Goal: Find specific page/section: Find specific page/section

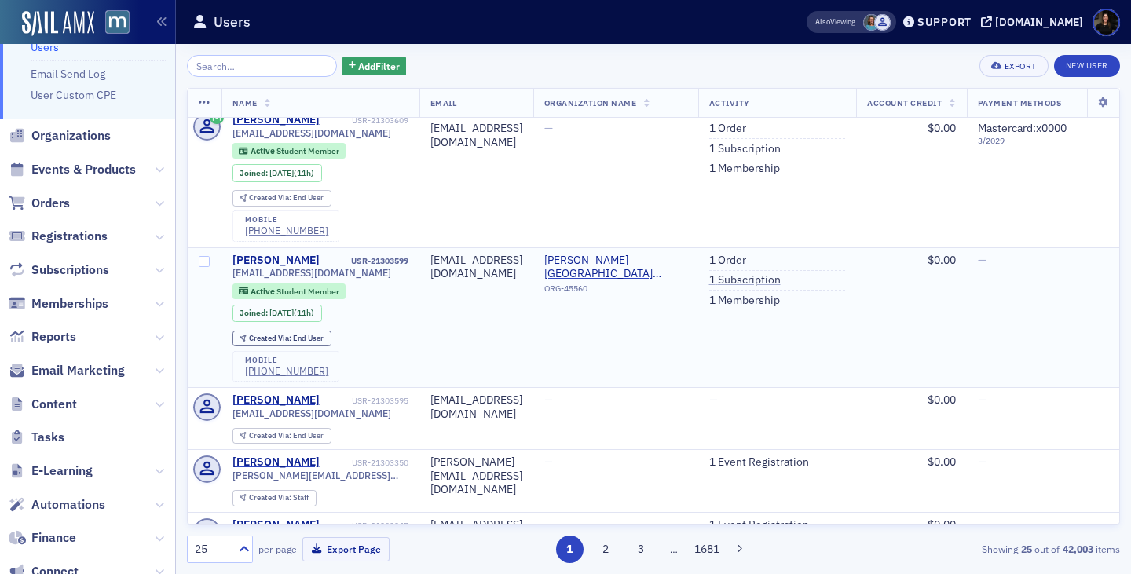
scroll to position [171, 0]
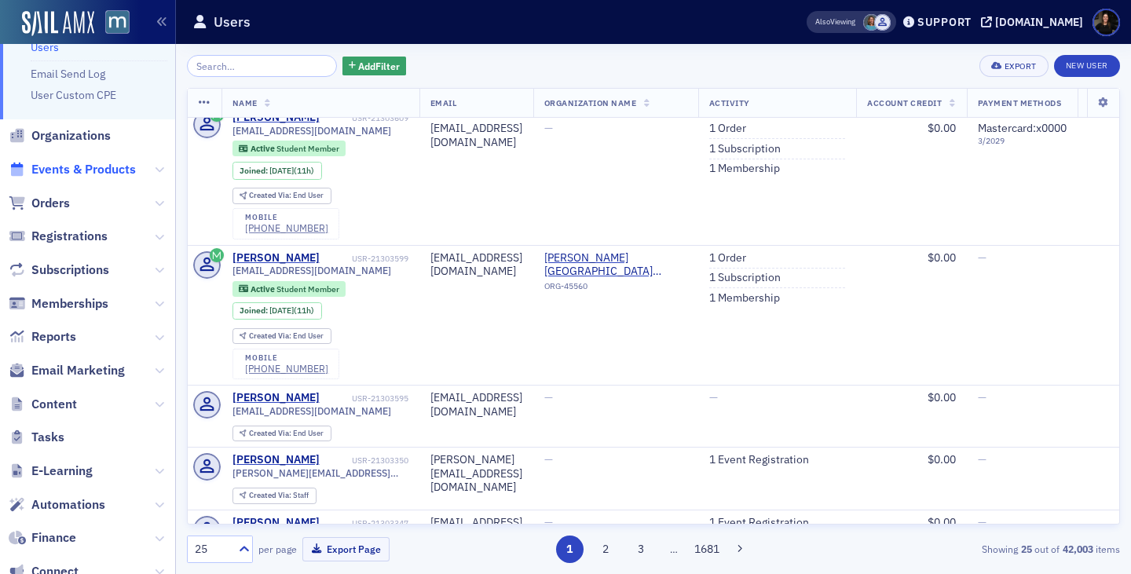
click at [63, 171] on span "Events & Products" at bounding box center [83, 169] width 105 height 17
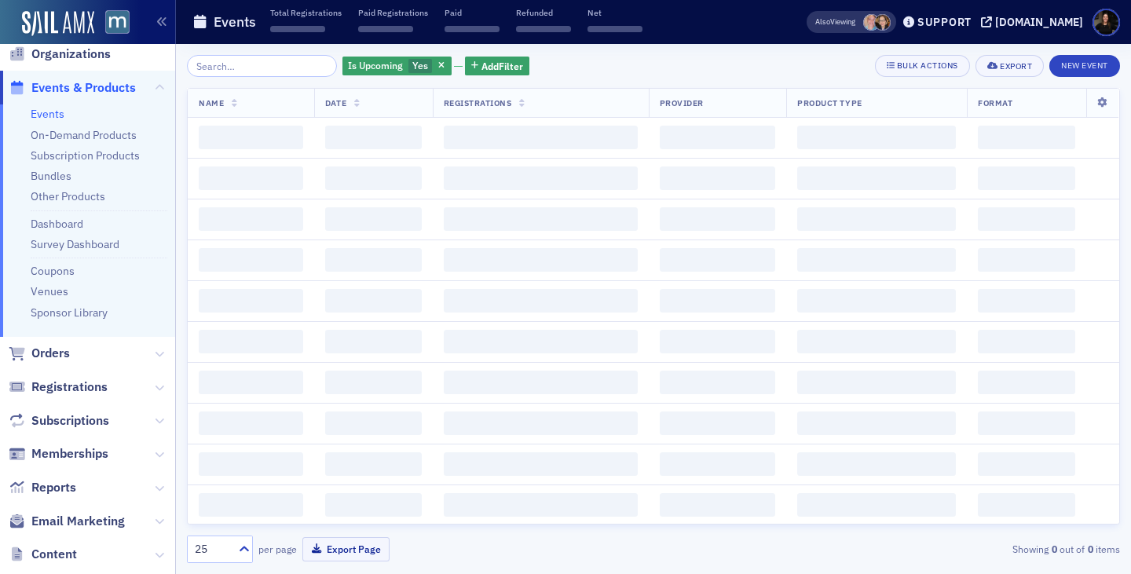
click at [270, 64] on input "search" at bounding box center [262, 66] width 150 height 22
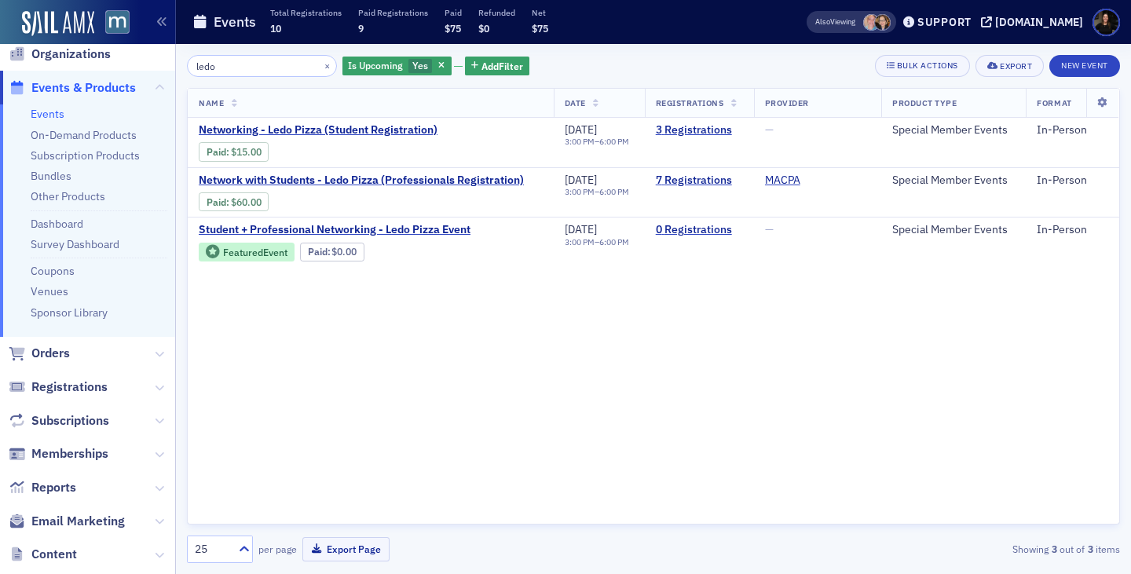
type input "ledo"
click at [578, 416] on div "Name Date Registrations Provider Product Type Format Networking - Ledo Pizza (S…" at bounding box center [653, 306] width 933 height 437
